Goal: Information Seeking & Learning: Learn about a topic

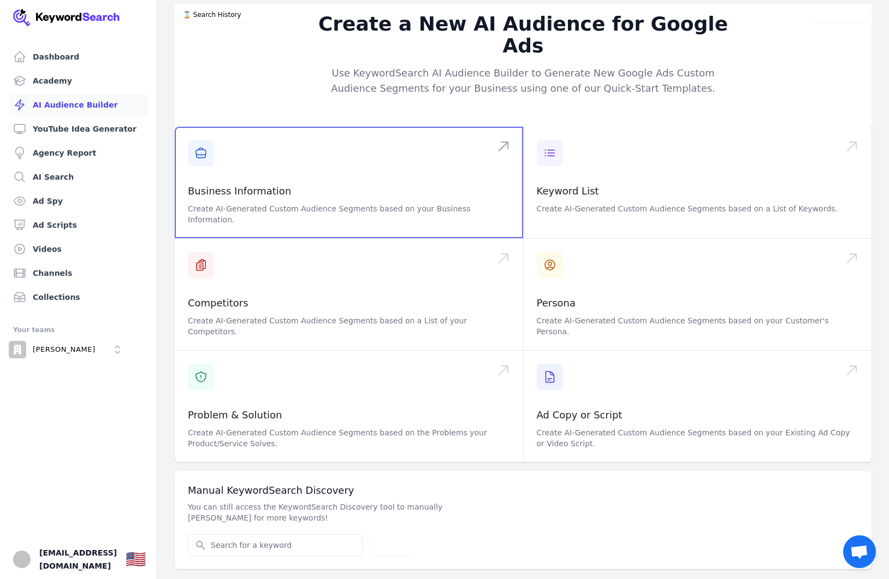
click at [257, 147] on span at bounding box center [349, 182] width 348 height 111
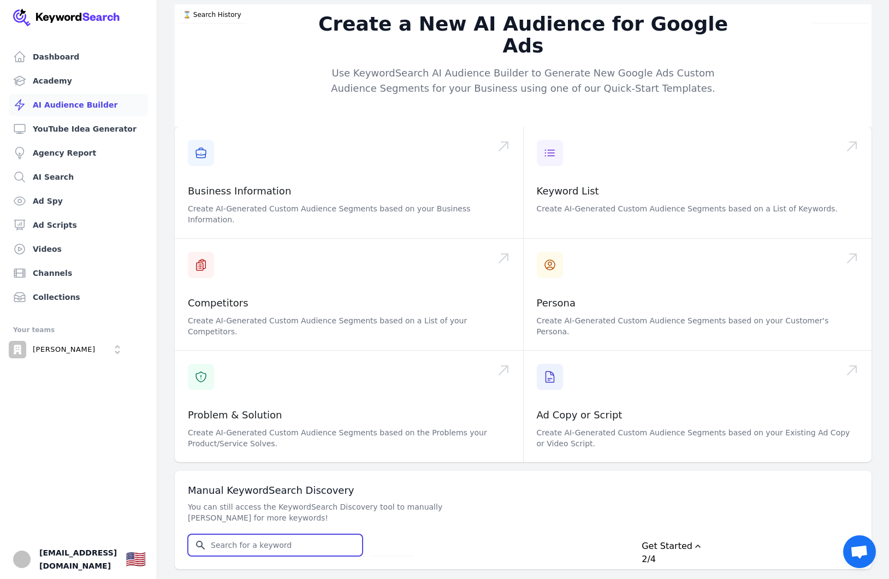
click at [233, 535] on input "Search for YouTube Keywords" at bounding box center [275, 545] width 174 height 21
paste input "home service business owners"
type input "home service business owners"
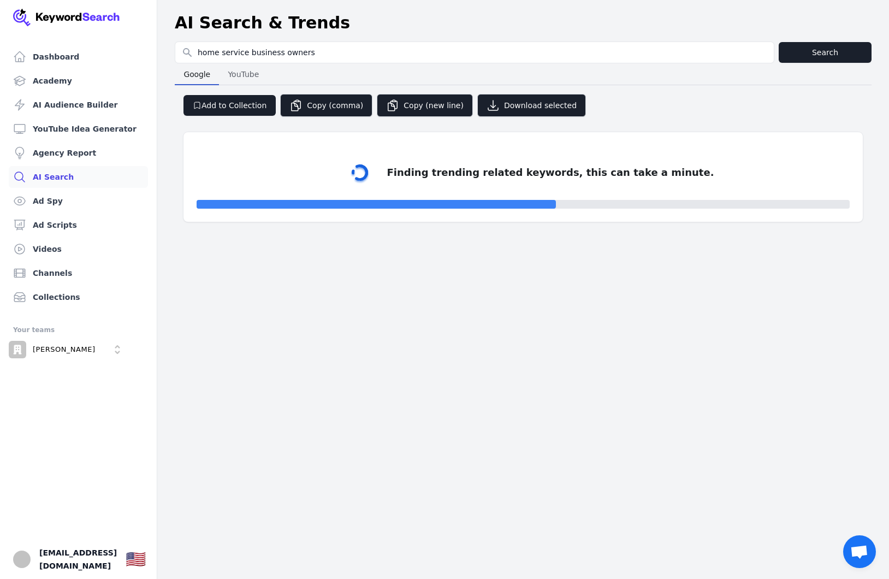
select select "50"
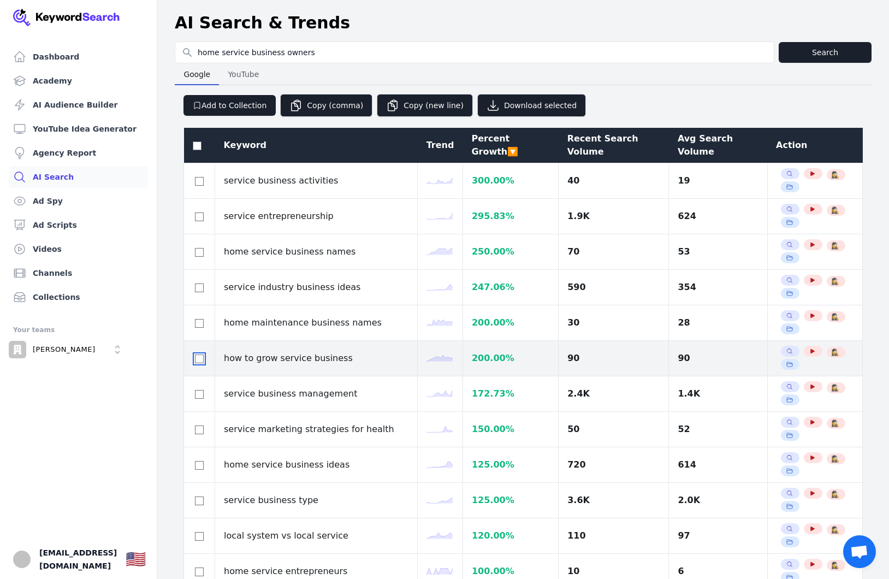
click at [201, 354] on input "checkbox" at bounding box center [199, 358] width 9 height 9
checkbox input "true"
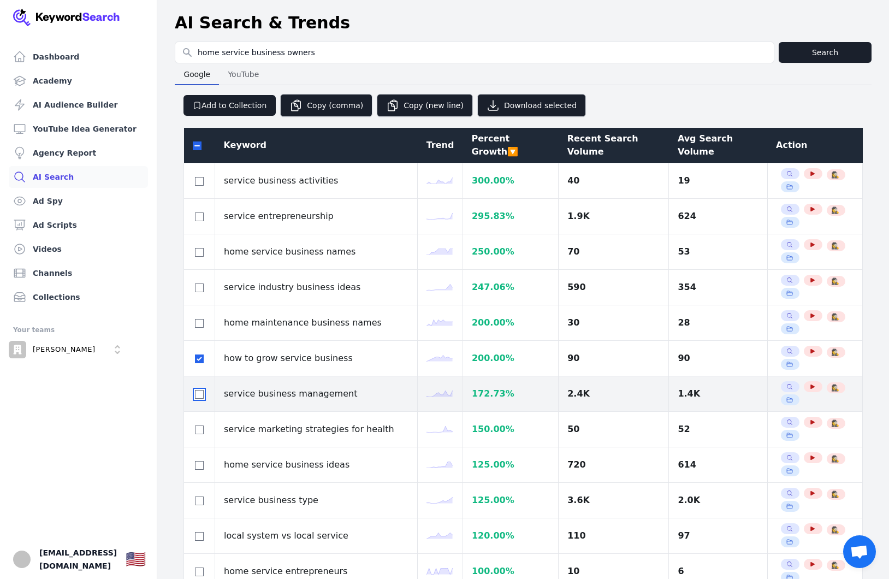
click at [199, 390] on input "checkbox" at bounding box center [199, 394] width 9 height 9
checkbox input "true"
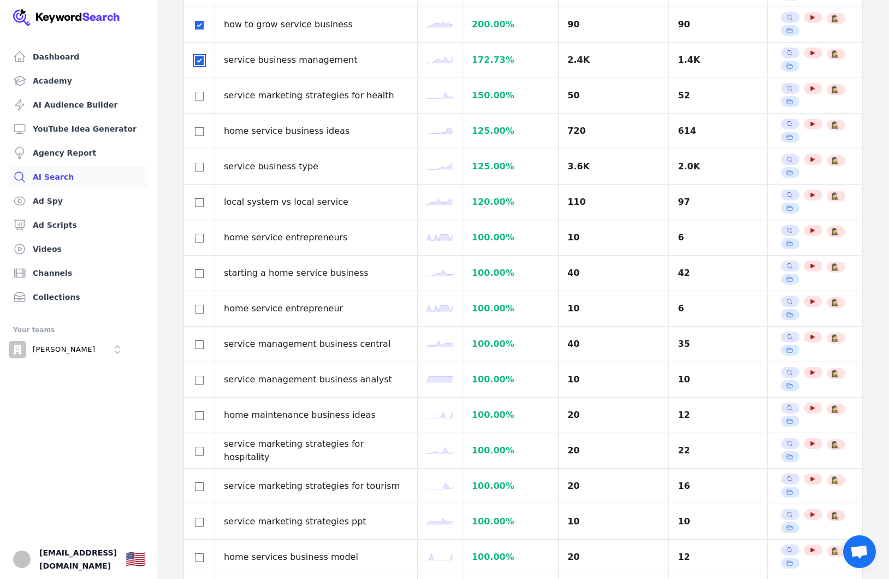
scroll to position [335, 0]
checkbox input "true"
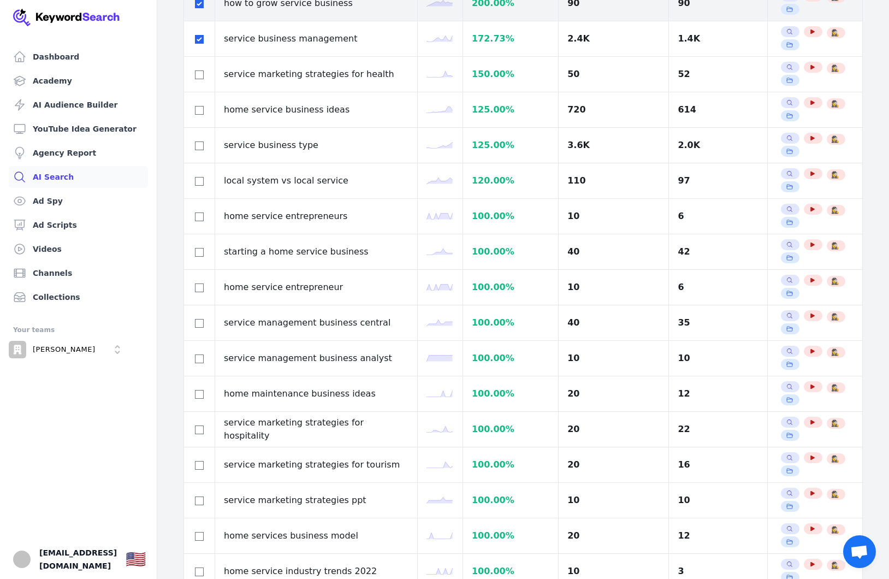
scroll to position [736, 0]
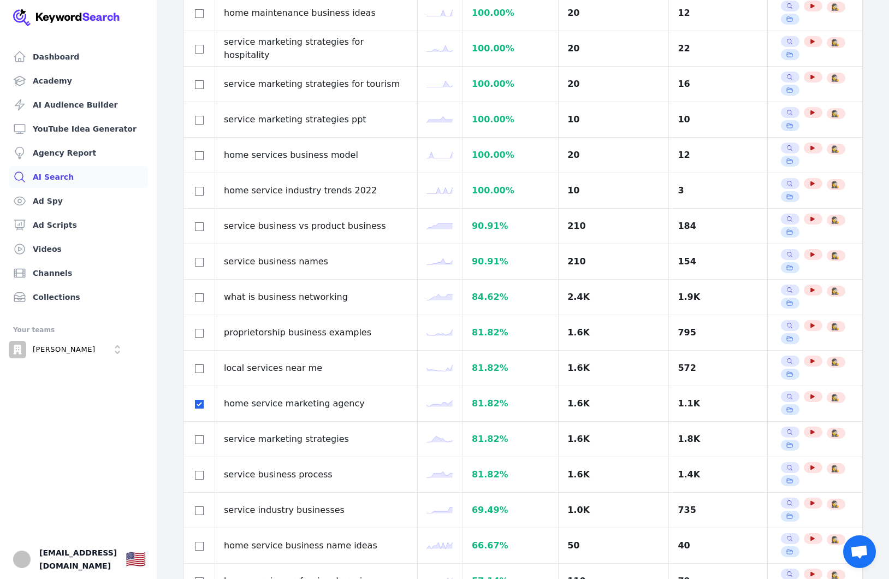
select select "100"
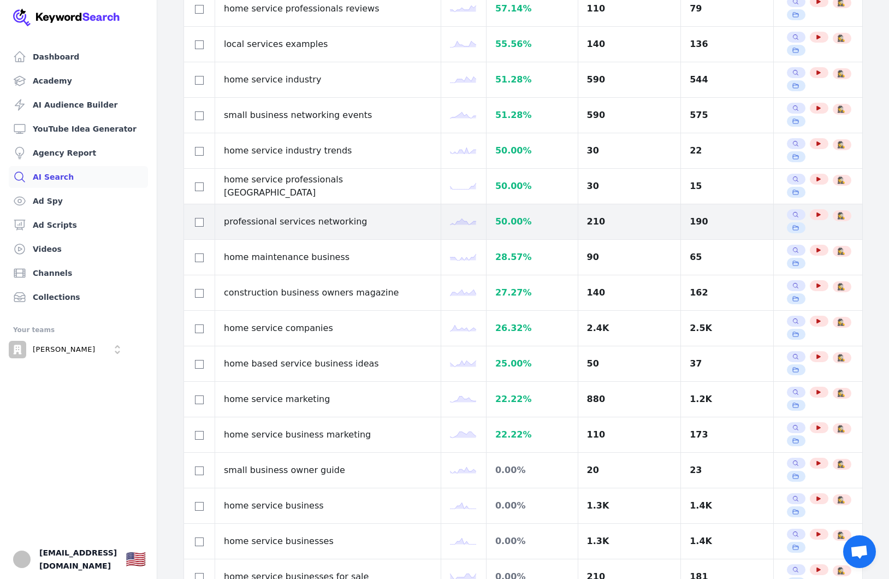
scroll to position [1323, 0]
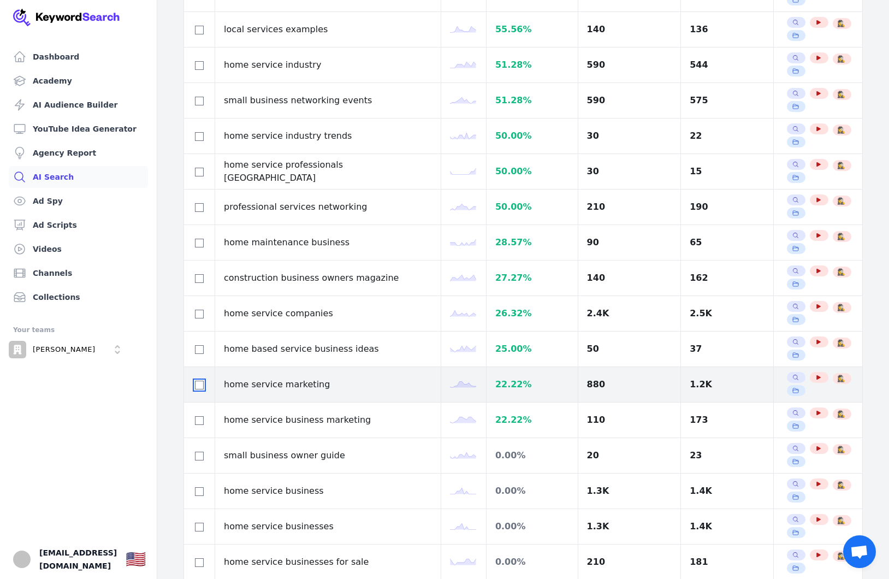
click at [198, 384] on input "checkbox" at bounding box center [199, 385] width 9 height 9
checkbox input "true"
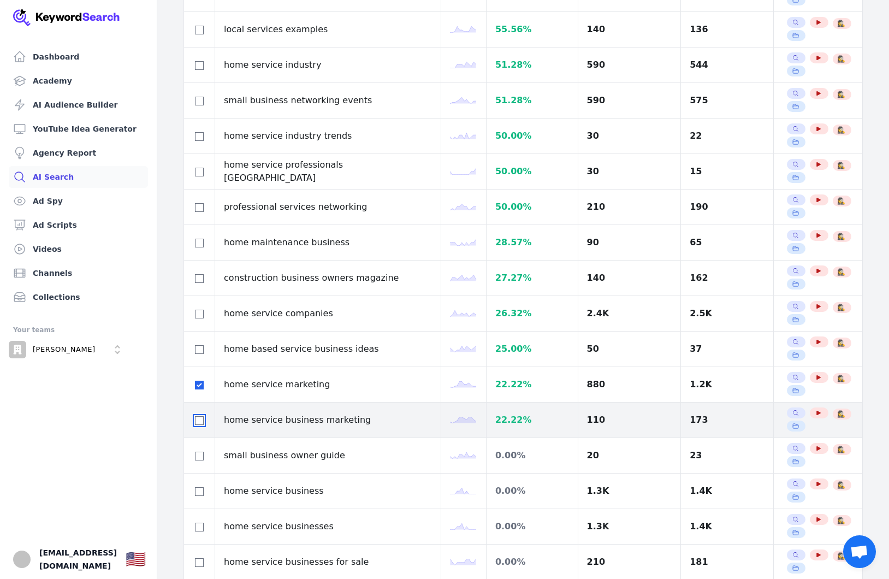
click at [199, 423] on input "checkbox" at bounding box center [199, 420] width 9 height 9
checkbox input "true"
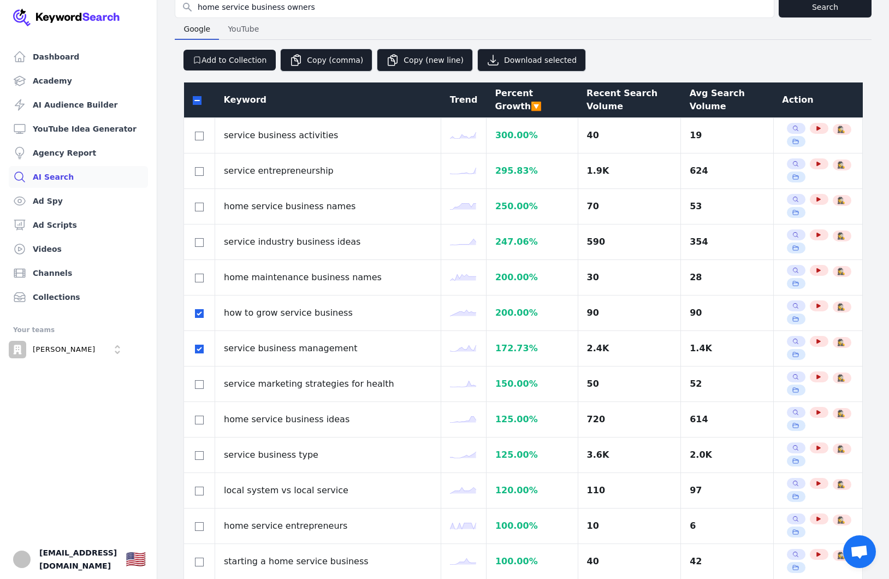
scroll to position [0, 0]
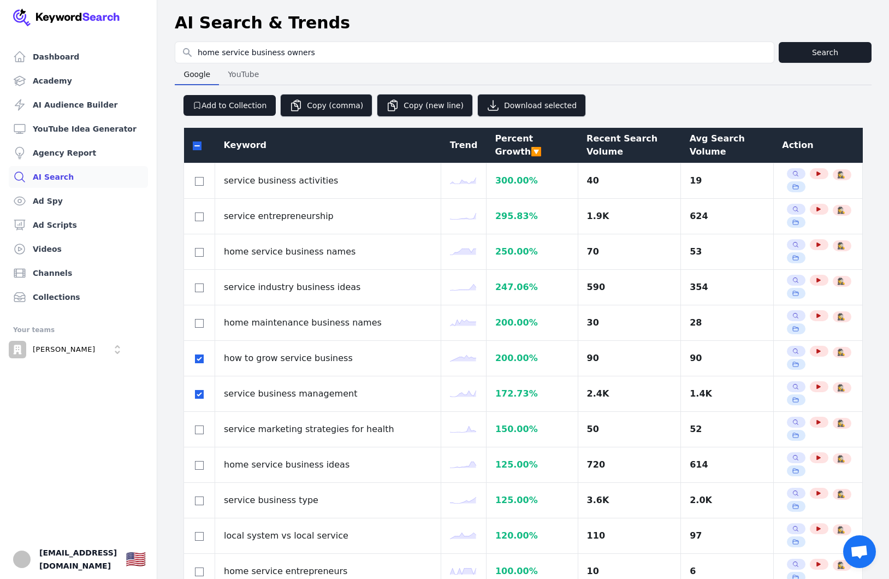
click at [627, 145] on div "Recent Search Volume" at bounding box center [630, 145] width 86 height 26
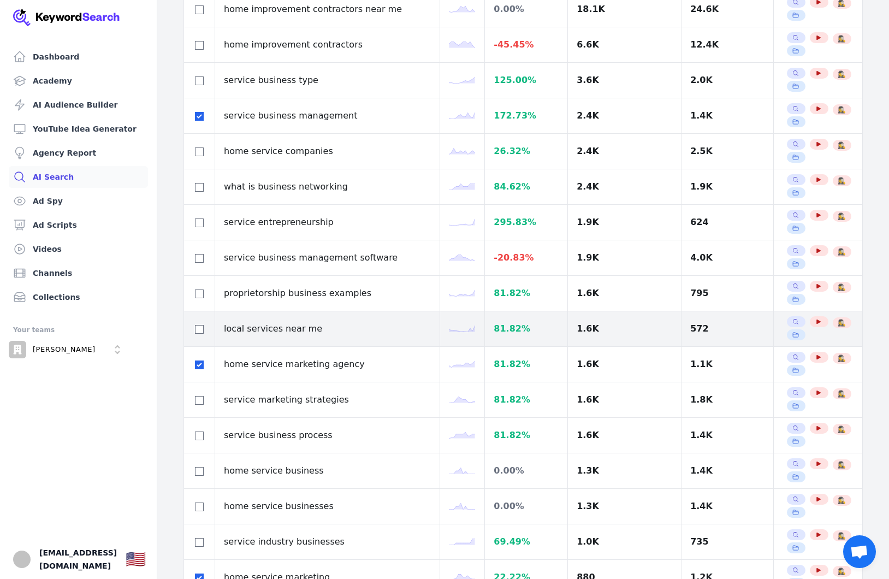
scroll to position [215, 0]
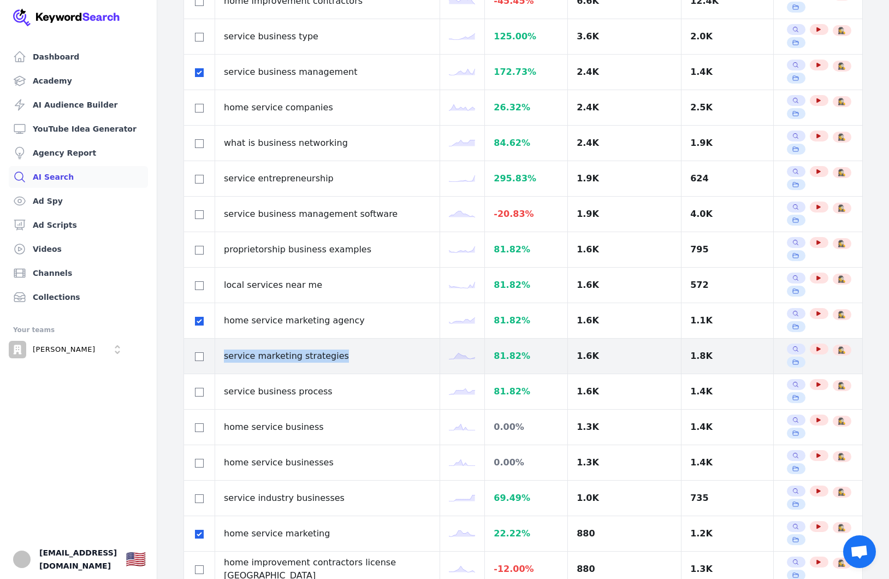
drag, startPoint x: 233, startPoint y: 359, endPoint x: 336, endPoint y: 362, distance: 103.3
click at [336, 362] on td "service marketing strategies" at bounding box center [327, 356] width 225 height 35
copy td "service marketing strategies"
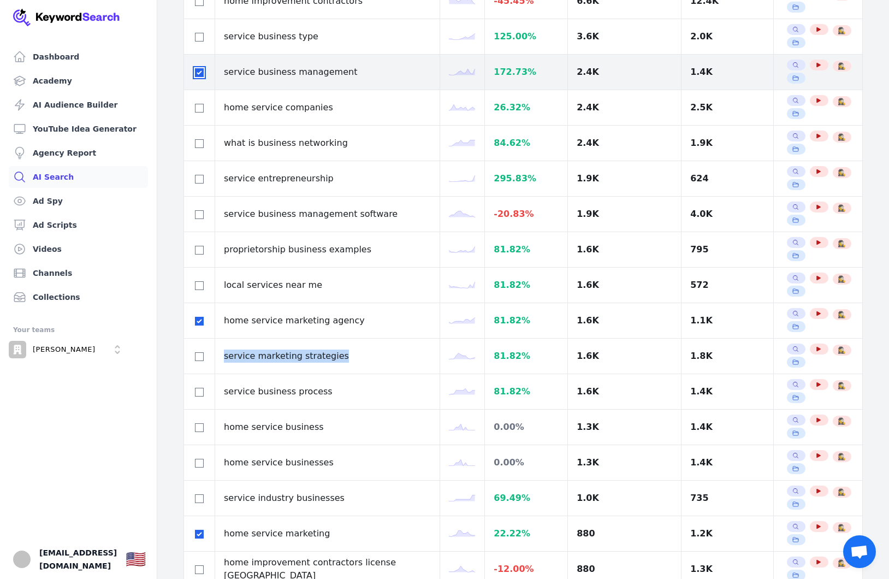
click at [202, 72] on input "checkbox" at bounding box center [199, 72] width 9 height 9
checkbox input "false"
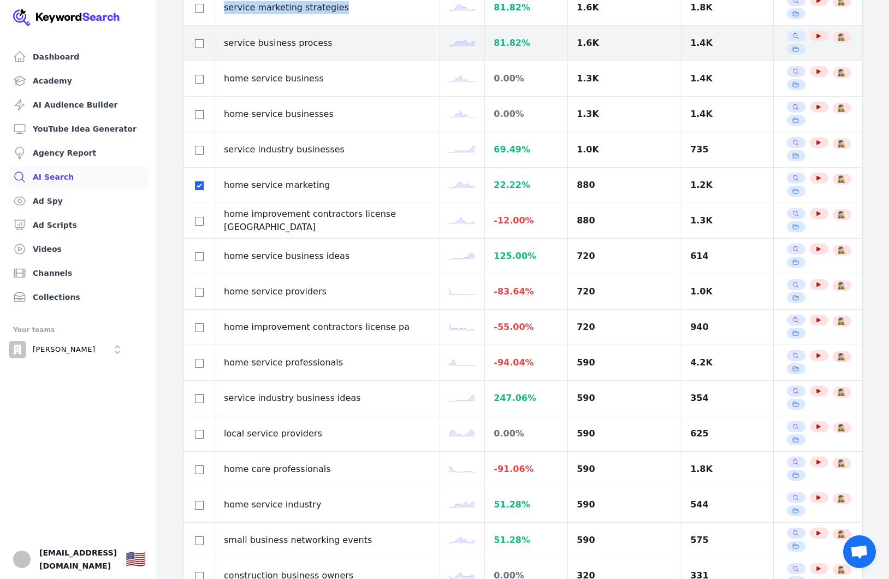
scroll to position [564, 0]
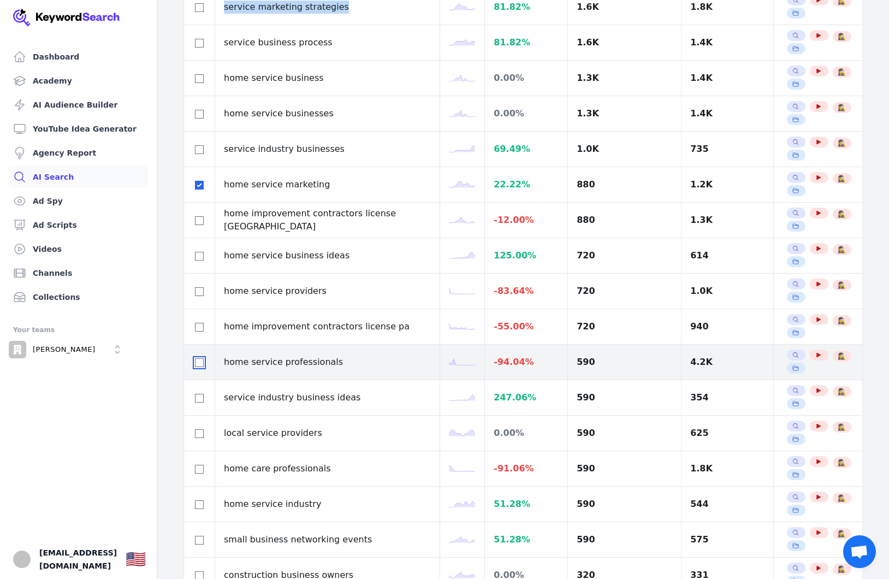
click at [197, 365] on input "checkbox" at bounding box center [199, 362] width 9 height 9
drag, startPoint x: 256, startPoint y: 362, endPoint x: 335, endPoint y: 362, distance: 79.2
click at [335, 362] on td "home service professionals" at bounding box center [327, 362] width 225 height 35
copy td "home service professionals"
click at [202, 362] on input "checkbox" at bounding box center [199, 362] width 9 height 9
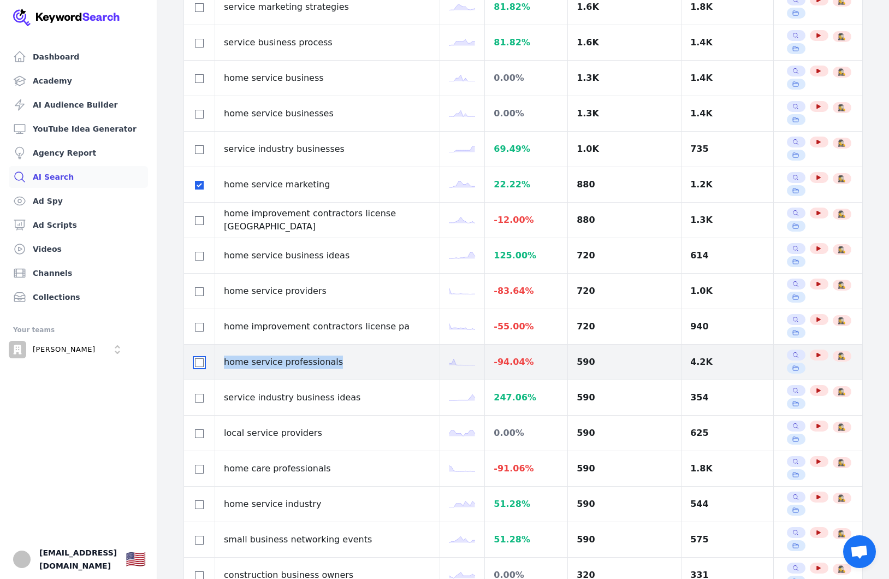
checkbox input "false"
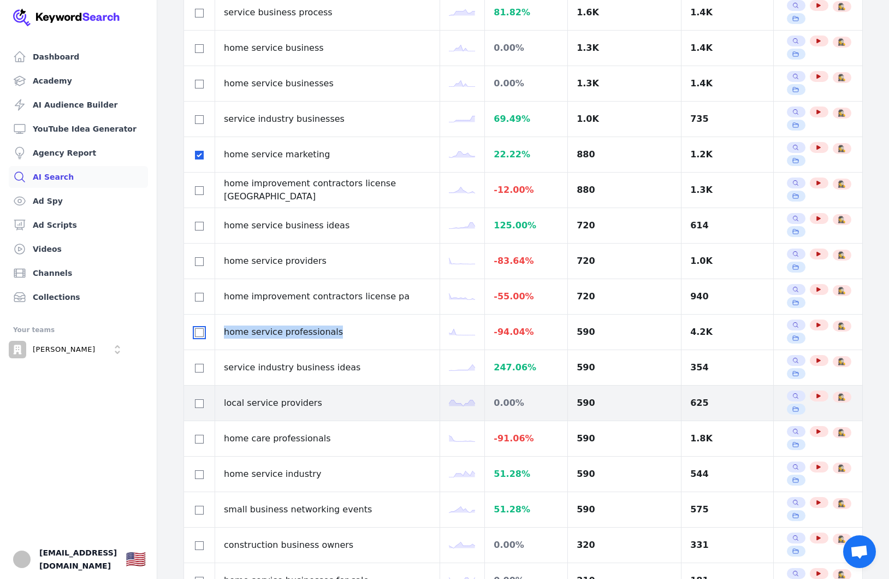
scroll to position [593, 0]
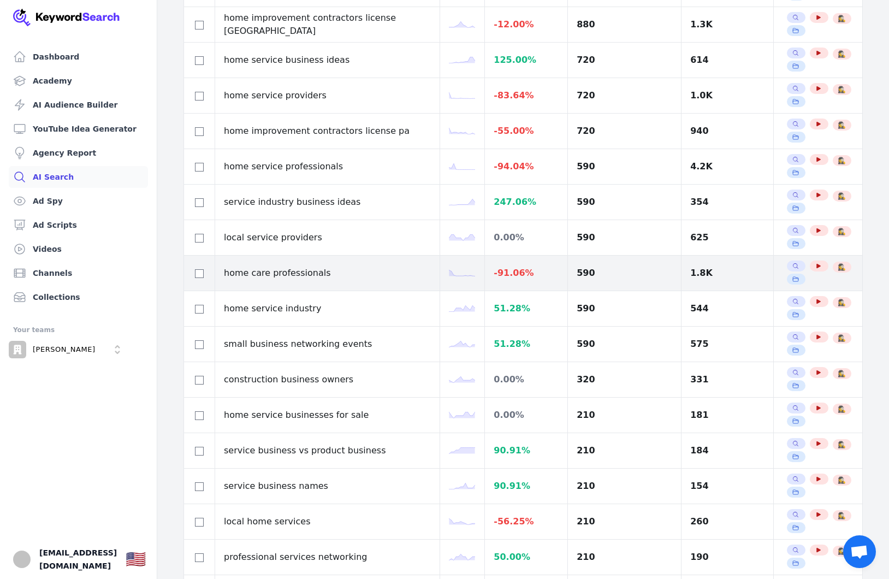
scroll to position [761, 0]
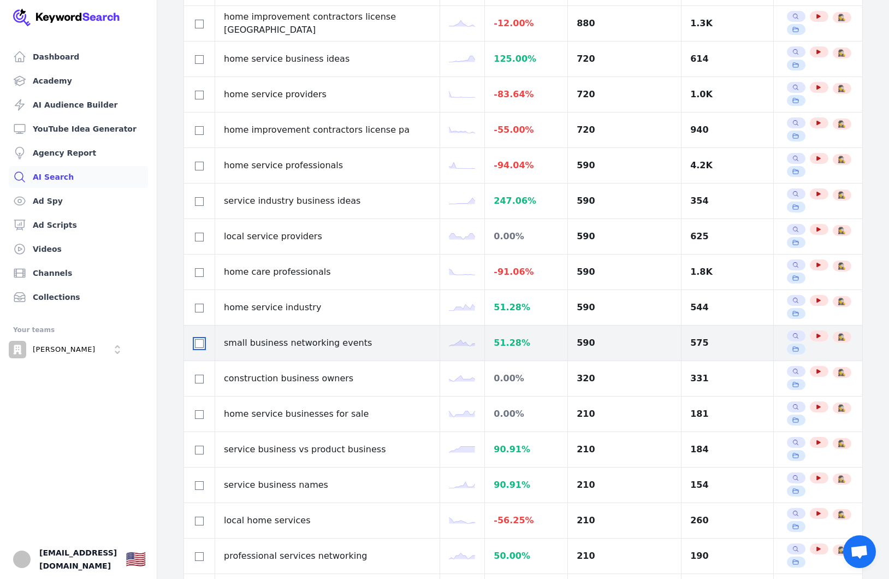
click at [200, 344] on input "checkbox" at bounding box center [199, 343] width 9 height 9
checkbox input "true"
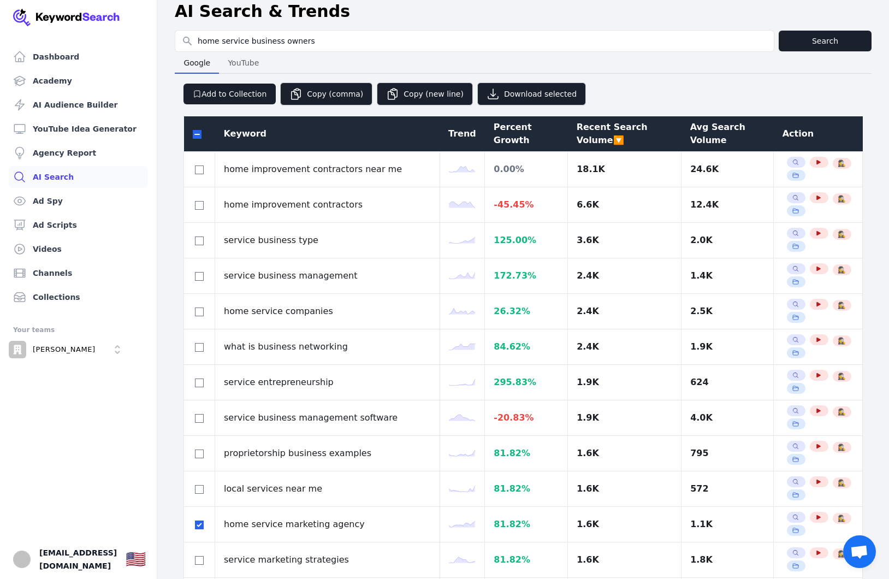
scroll to position [0, 0]
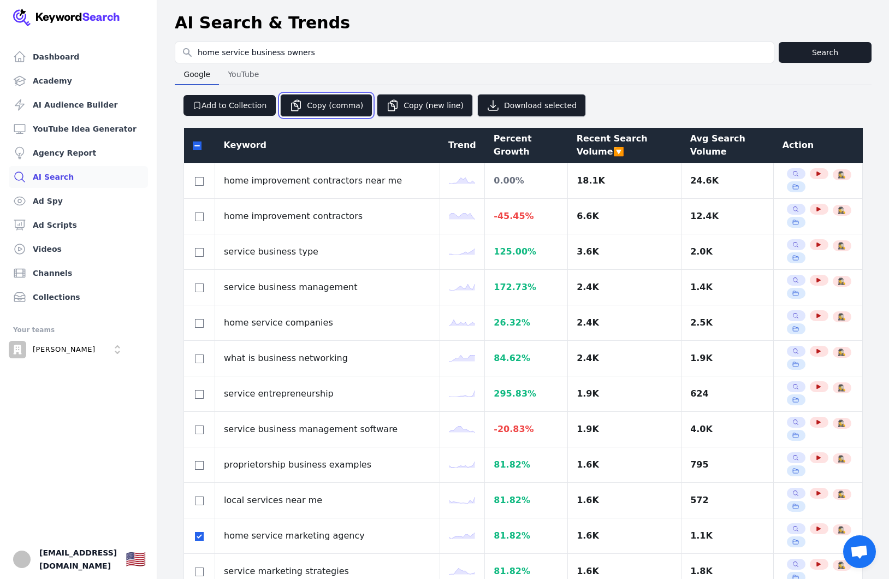
click at [336, 104] on button "Copy (comma)" at bounding box center [326, 105] width 92 height 23
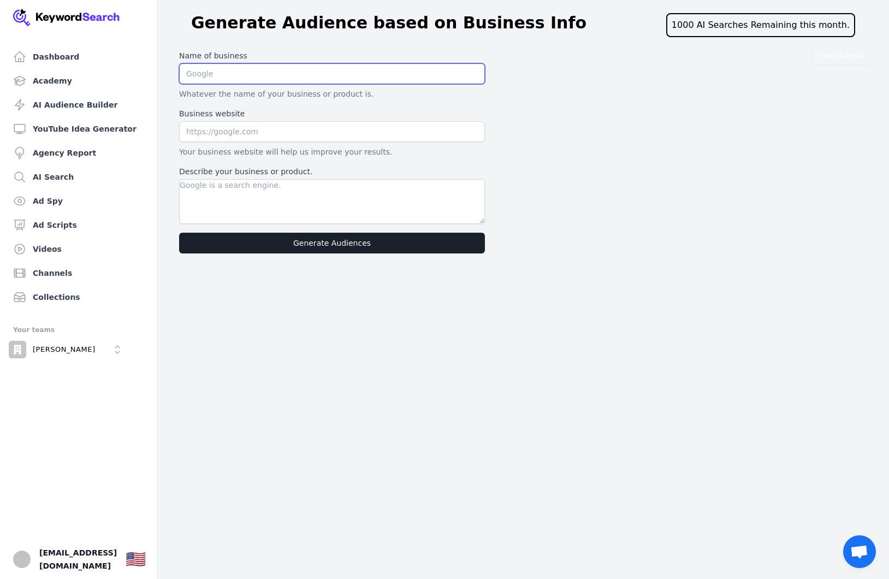
click at [217, 72] on input "text" at bounding box center [332, 73] width 306 height 21
type input "Clover Growth Partners"
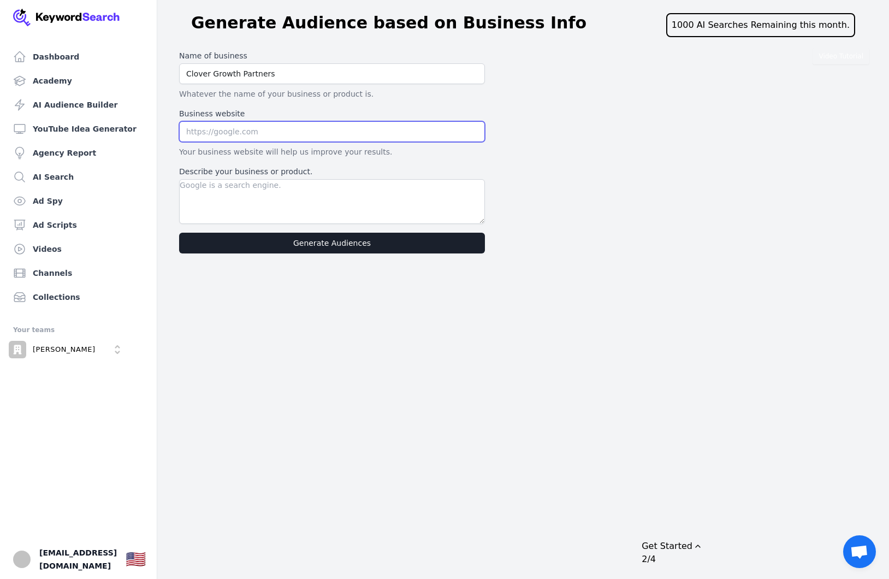
paste input "[URL][DOMAIN_NAME]?"
type input "[URL][DOMAIN_NAME]?"
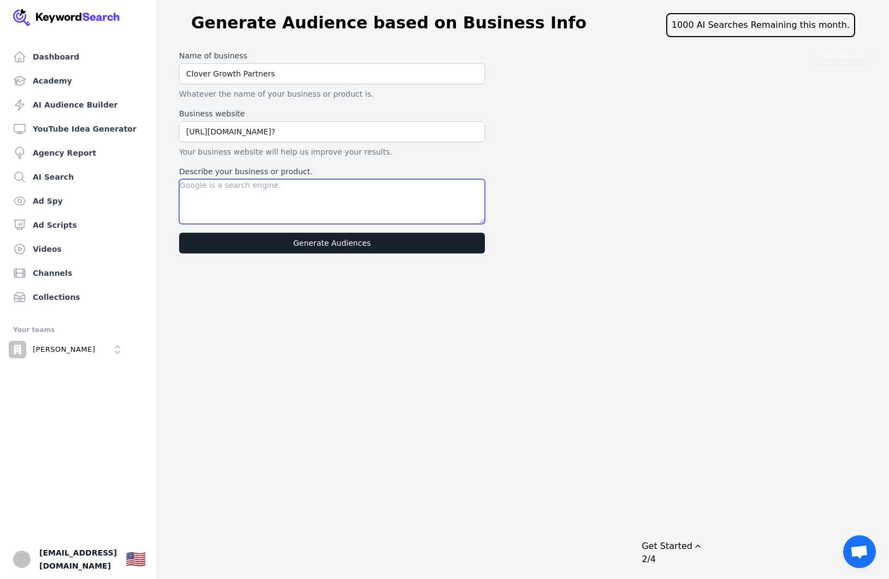
click at [329, 200] on textarea "Describe your business or product." at bounding box center [332, 201] width 306 height 45
click at [317, 204] on textarea "Describe your business or product." at bounding box center [332, 201] width 306 height 45
paste textarea "Clover Growth Partners helps home service business owners—primarily in HVAC, pl…"
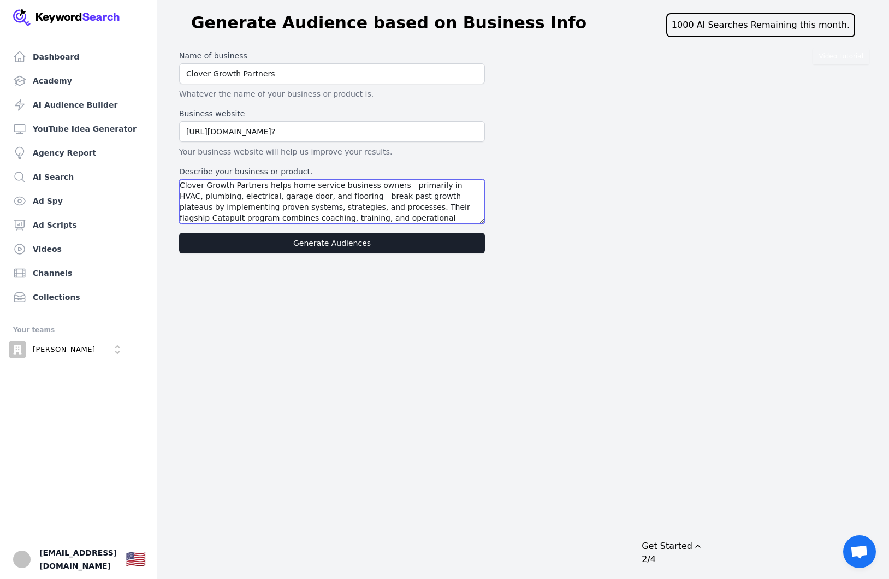
scroll to position [10, 0]
type textarea "Clover Growth Partners helps home service business owners—primarily in HVAC, pl…"
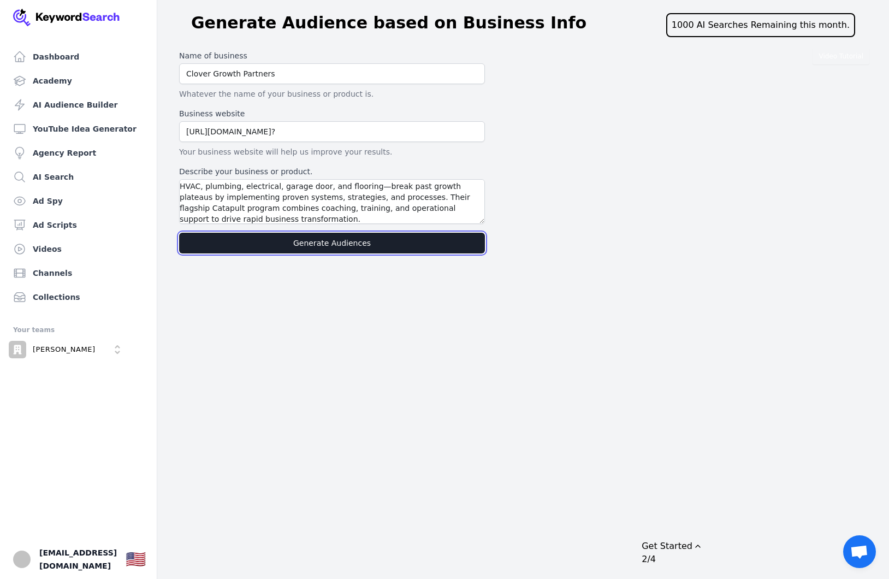
click at [353, 248] on button "Generate Audiences" at bounding box center [332, 243] width 306 height 21
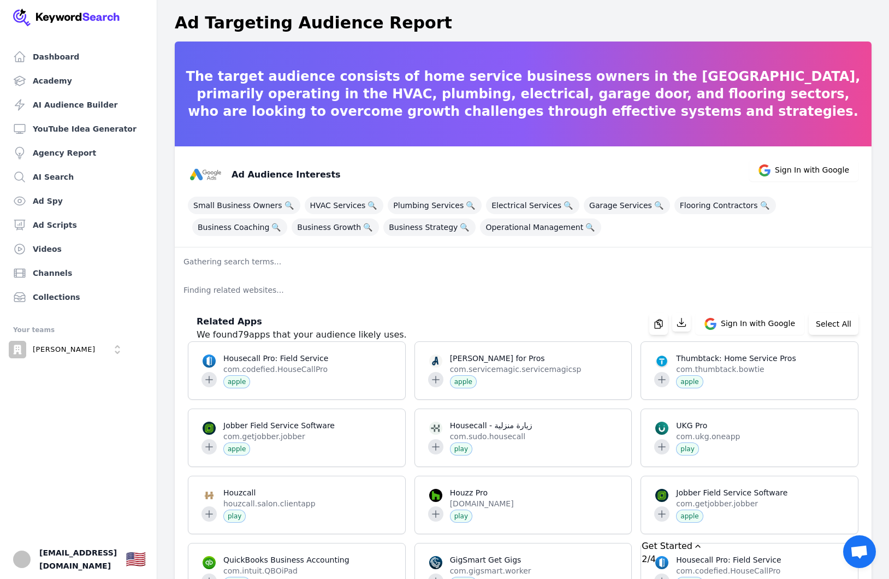
click at [703, 541] on div "Drag to move checklist" at bounding box center [698, 546] width 11 height 11
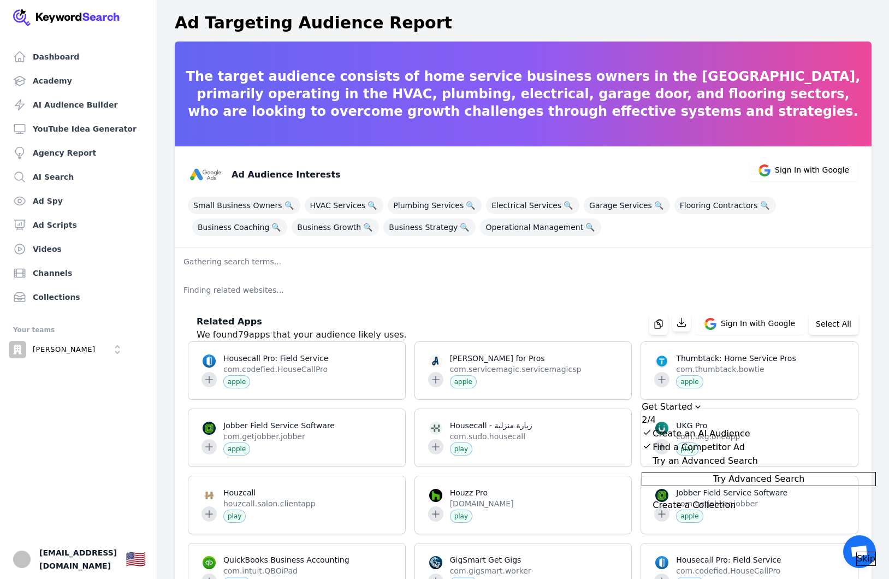
click at [859, 552] on span "Skip" at bounding box center [866, 558] width 19 height 13
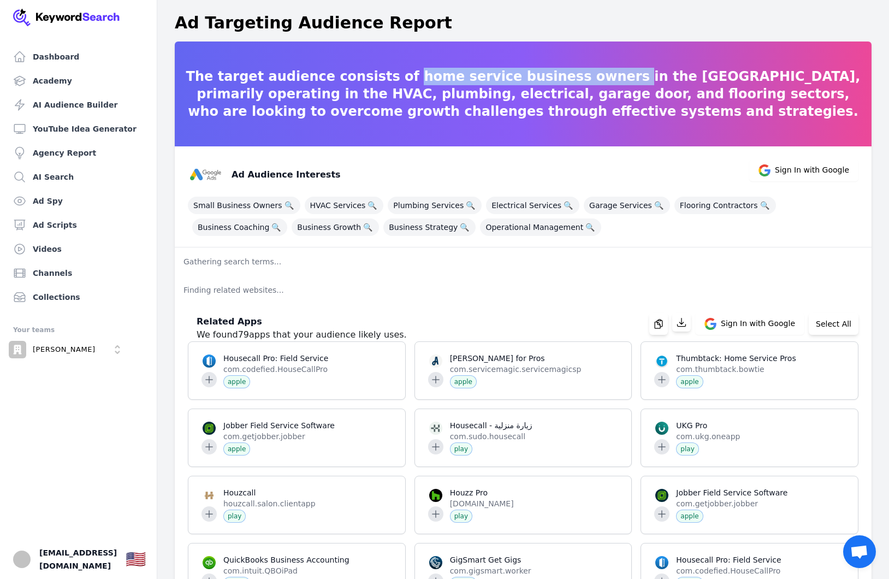
drag, startPoint x: 429, startPoint y: 76, endPoint x: 576, endPoint y: 76, distance: 146.4
click at [576, 76] on p "The target audience consists of home service business owners in the [GEOGRAPHIC…" at bounding box center [523, 94] width 697 height 52
copy p "home service business owners"
click at [292, 224] on span "Business Growth 🔍" at bounding box center [335, 226] width 87 height 17
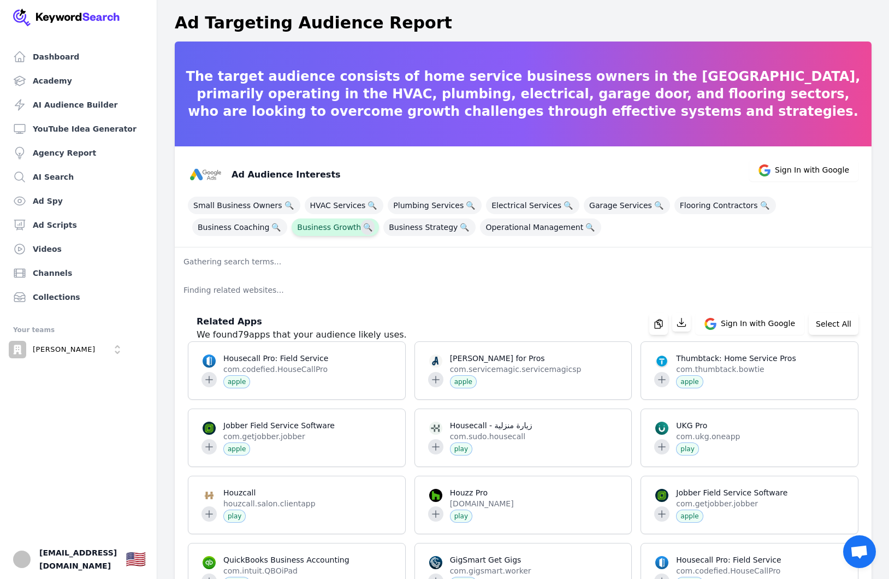
click at [361, 230] on span "🔍" at bounding box center [368, 227] width 14 height 15
drag, startPoint x: 388, startPoint y: 79, endPoint x: 516, endPoint y: 78, distance: 128.3
click at [516, 78] on p "The target audience consists of home service business owners in the [GEOGRAPHIC…" at bounding box center [523, 94] width 697 height 52
click at [467, 84] on p "The target audience consists of home service business owners in the [GEOGRAPHIC…" at bounding box center [523, 94] width 697 height 52
drag, startPoint x: 388, startPoint y: 78, endPoint x: 469, endPoint y: 80, distance: 81.4
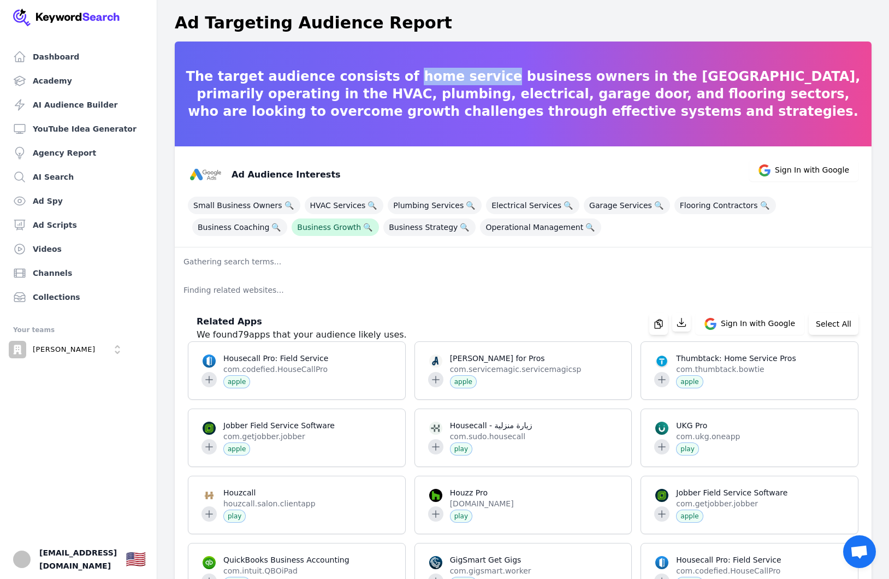
click at [469, 80] on p "The target audience consists of home service business owners in the [GEOGRAPHIC…" at bounding box center [523, 94] width 697 height 52
copy p "home service"
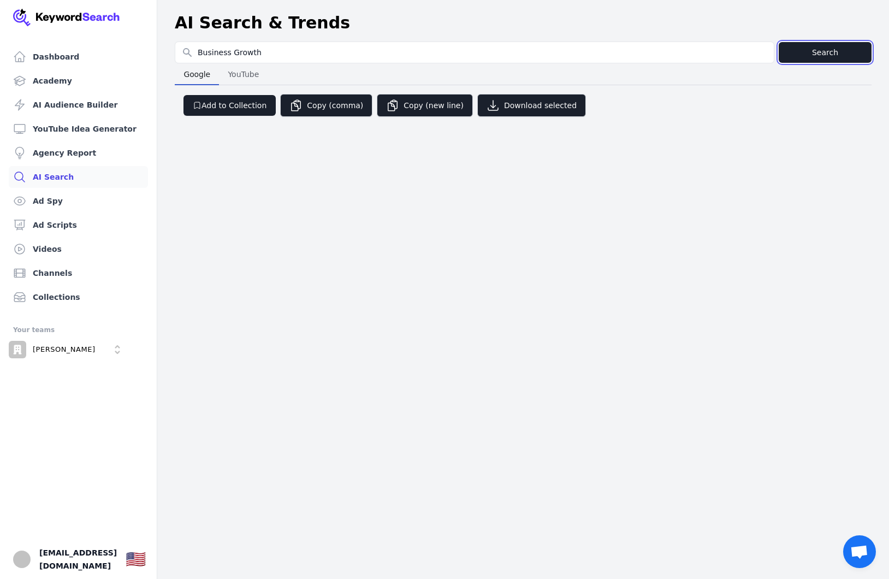
click at [831, 57] on button "Search" at bounding box center [825, 52] width 93 height 21
click at [235, 70] on span "YouTube" at bounding box center [243, 74] width 40 height 15
click at [854, 46] on button "Search" at bounding box center [825, 52] width 93 height 21
